Goal: Browse casually

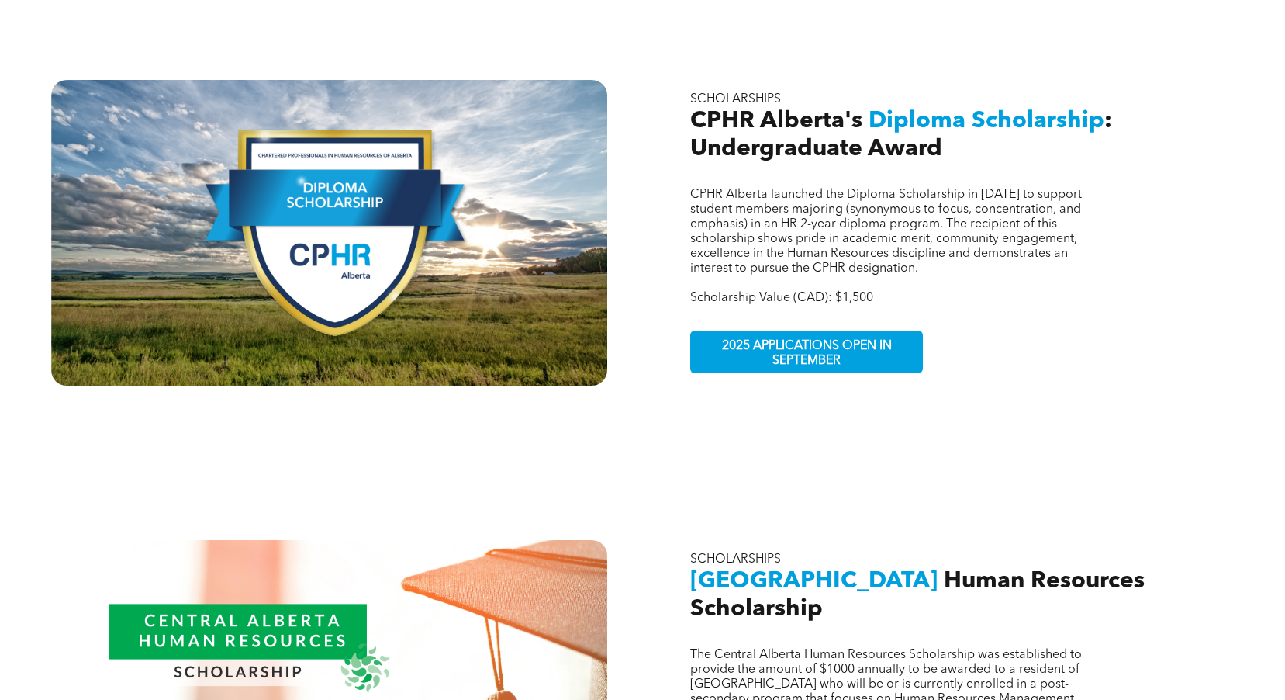
scroll to position [1241, 0]
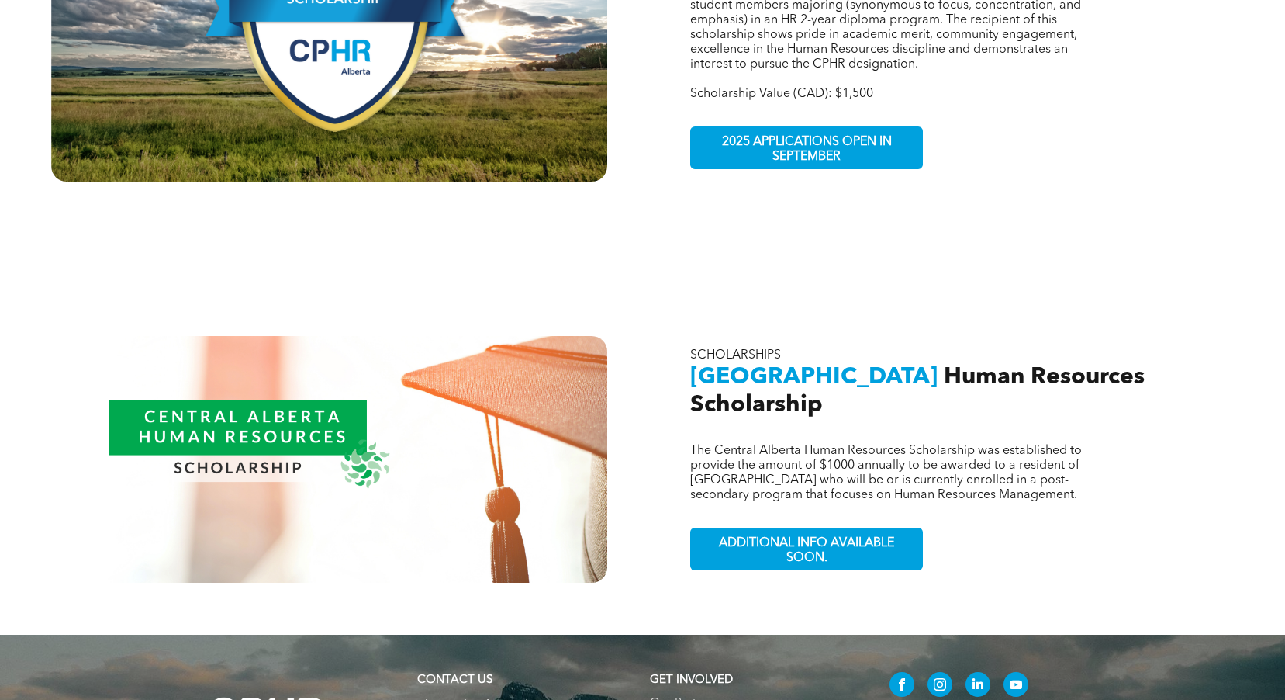
click at [780, 528] on span "ADDITIONAL INFO AVAILABLE SOON." at bounding box center [806, 550] width 226 height 45
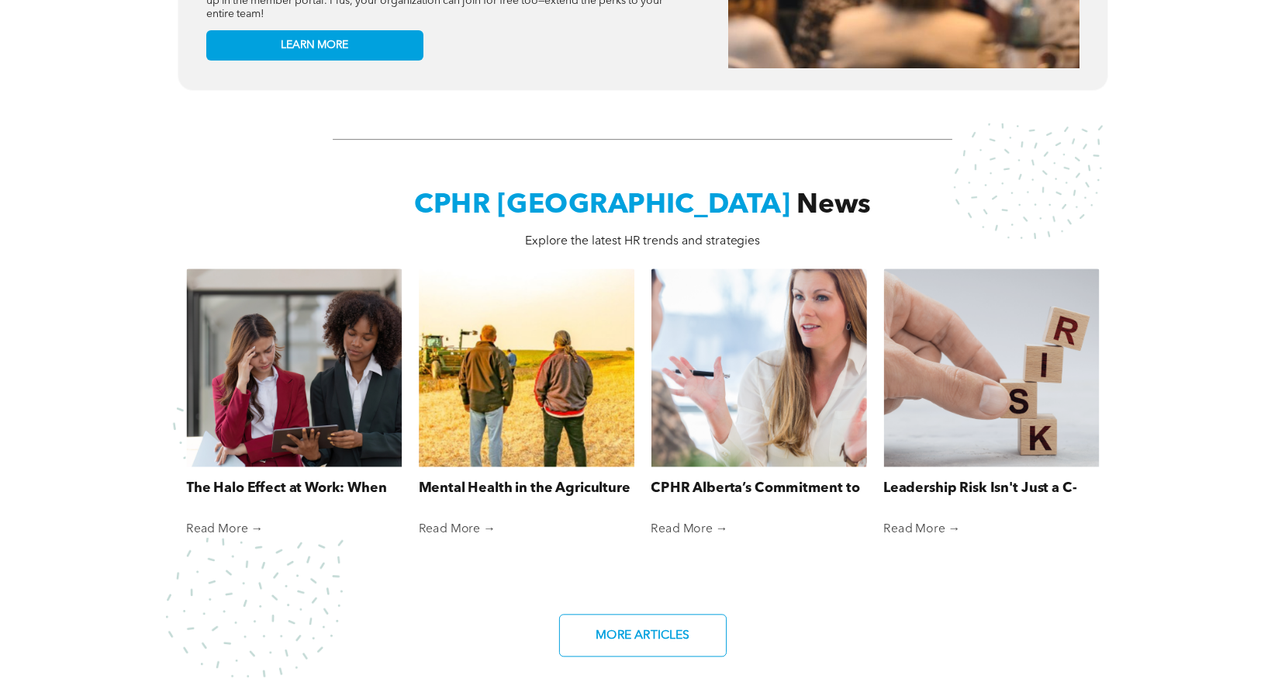
scroll to position [1086, 0]
